Goal: Information Seeking & Learning: Learn about a topic

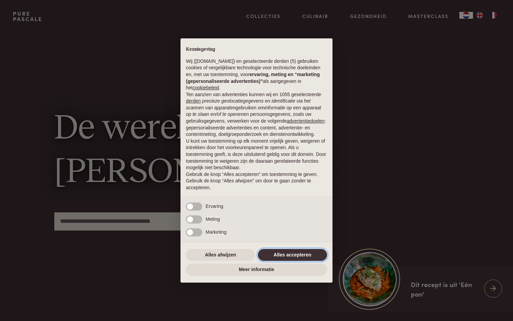
click at [289, 255] on button "Alles accepteren" at bounding box center [292, 255] width 69 height 12
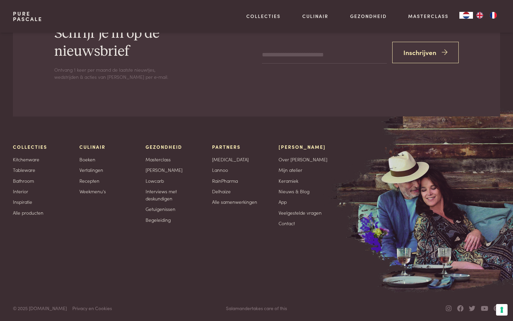
scroll to position [2218, 0]
click at [167, 218] on link "Begeleiding" at bounding box center [158, 220] width 25 height 7
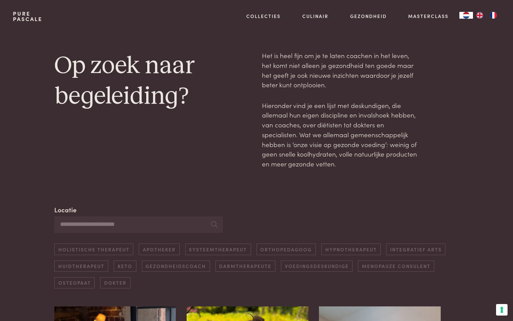
click at [179, 227] on input "Locatie" at bounding box center [138, 224] width 168 height 17
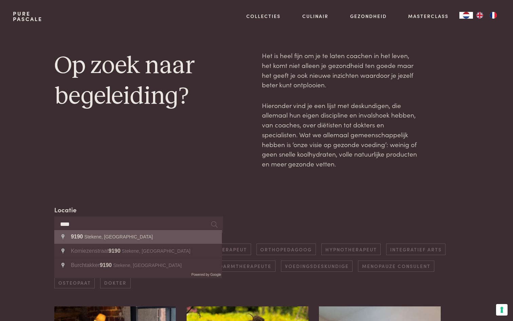
type input "**********"
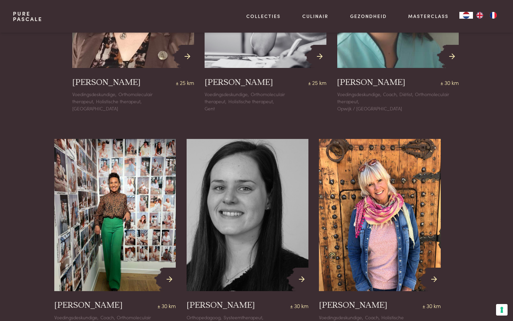
scroll to position [1052, 0]
click at [29, 17] on link "Pure Pascale" at bounding box center [28, 16] width 30 height 11
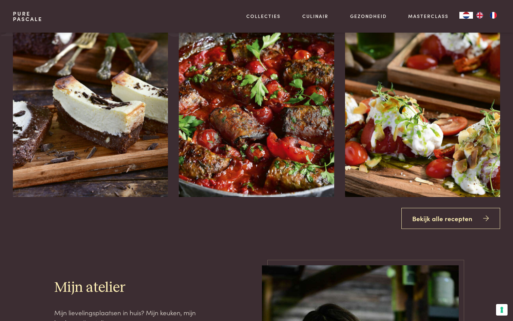
scroll to position [893, 0]
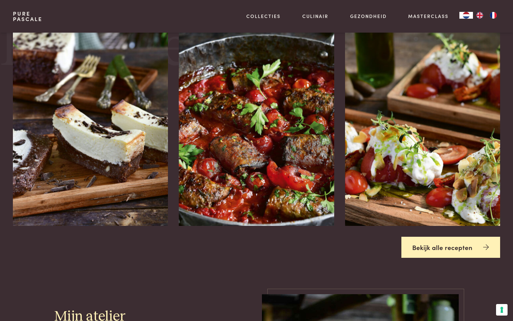
click at [428, 253] on link "Bekijk alle recepten" at bounding box center [451, 247] width 99 height 21
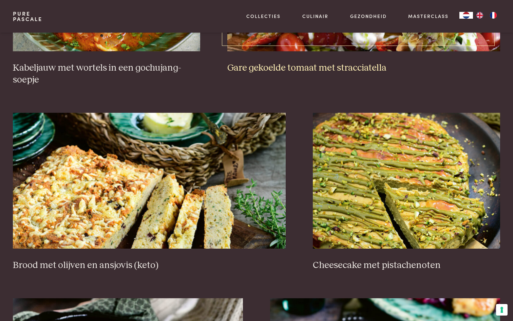
scroll to position [664, 0]
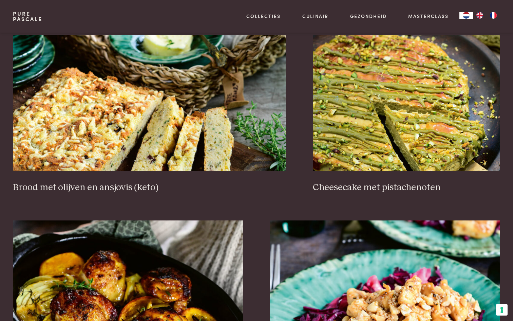
click at [488, 193] on div "Aubergine-gehaktrolletjes in tomatensaus Brownie-cheesecake Kabeljauw met worte…" at bounding box center [257, 225] width 488 height 1146
click at [503, 308] on button "Uw voorkeuren voor toestemming voor trackingtechnologieën" at bounding box center [502, 310] width 12 height 12
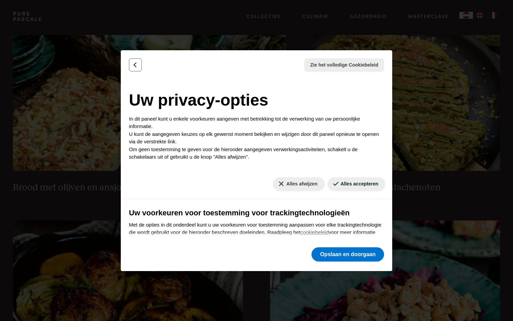
click at [133, 66] on icon "Terug" at bounding box center [135, 64] width 7 height 7
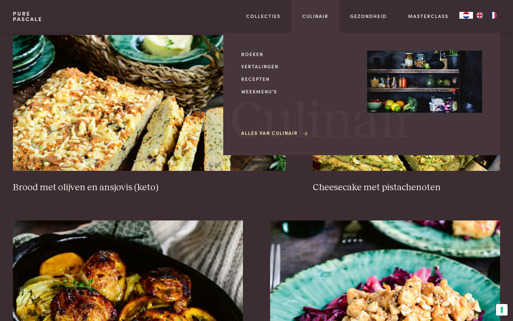
click at [270, 129] on link "Alles van Culinair" at bounding box center [275, 132] width 68 height 7
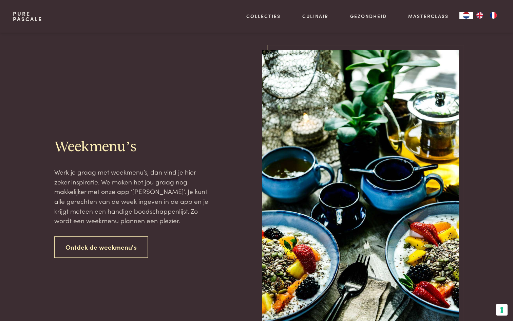
scroll to position [805, 0]
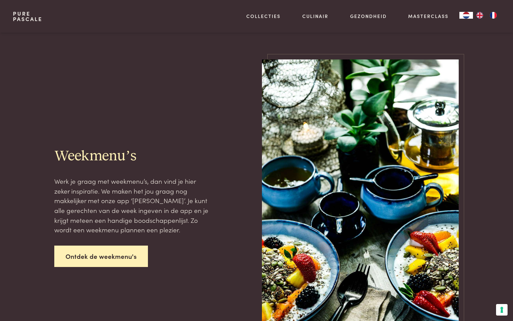
click at [117, 263] on link "Ontdek de weekmenu's" at bounding box center [101, 256] width 94 height 21
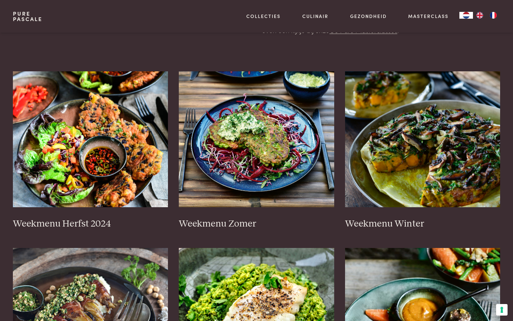
scroll to position [158, 0]
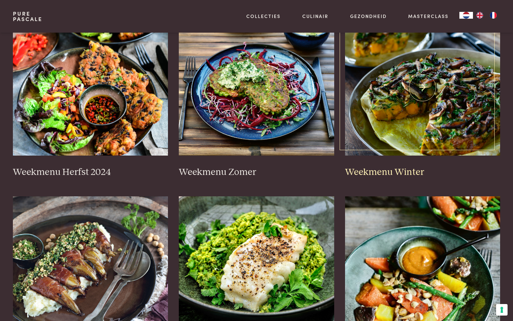
click at [461, 122] on img at bounding box center [423, 88] width 156 height 136
